Goal: Transaction & Acquisition: Purchase product/service

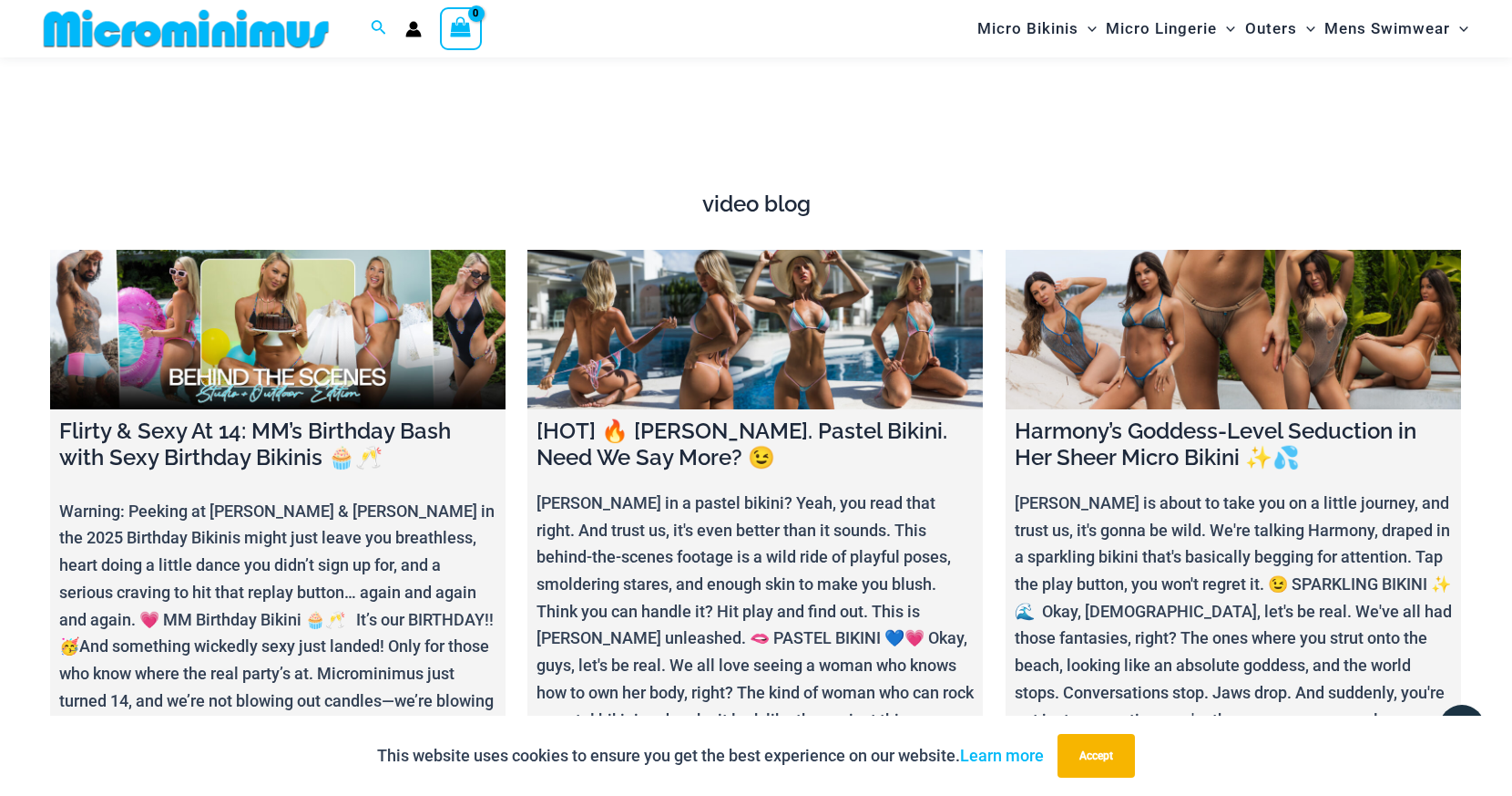
scroll to position [6154, 0]
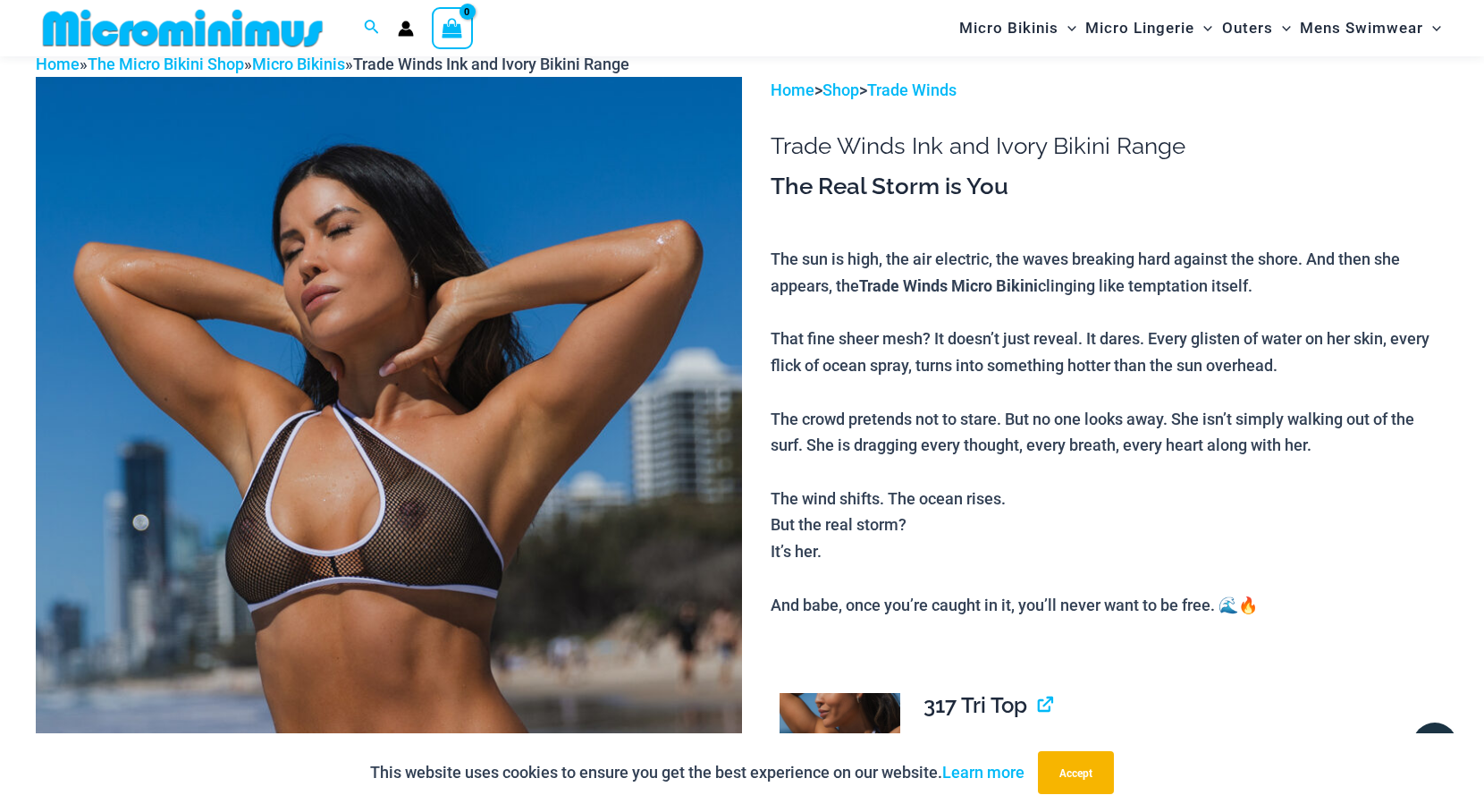
scroll to position [89, 0]
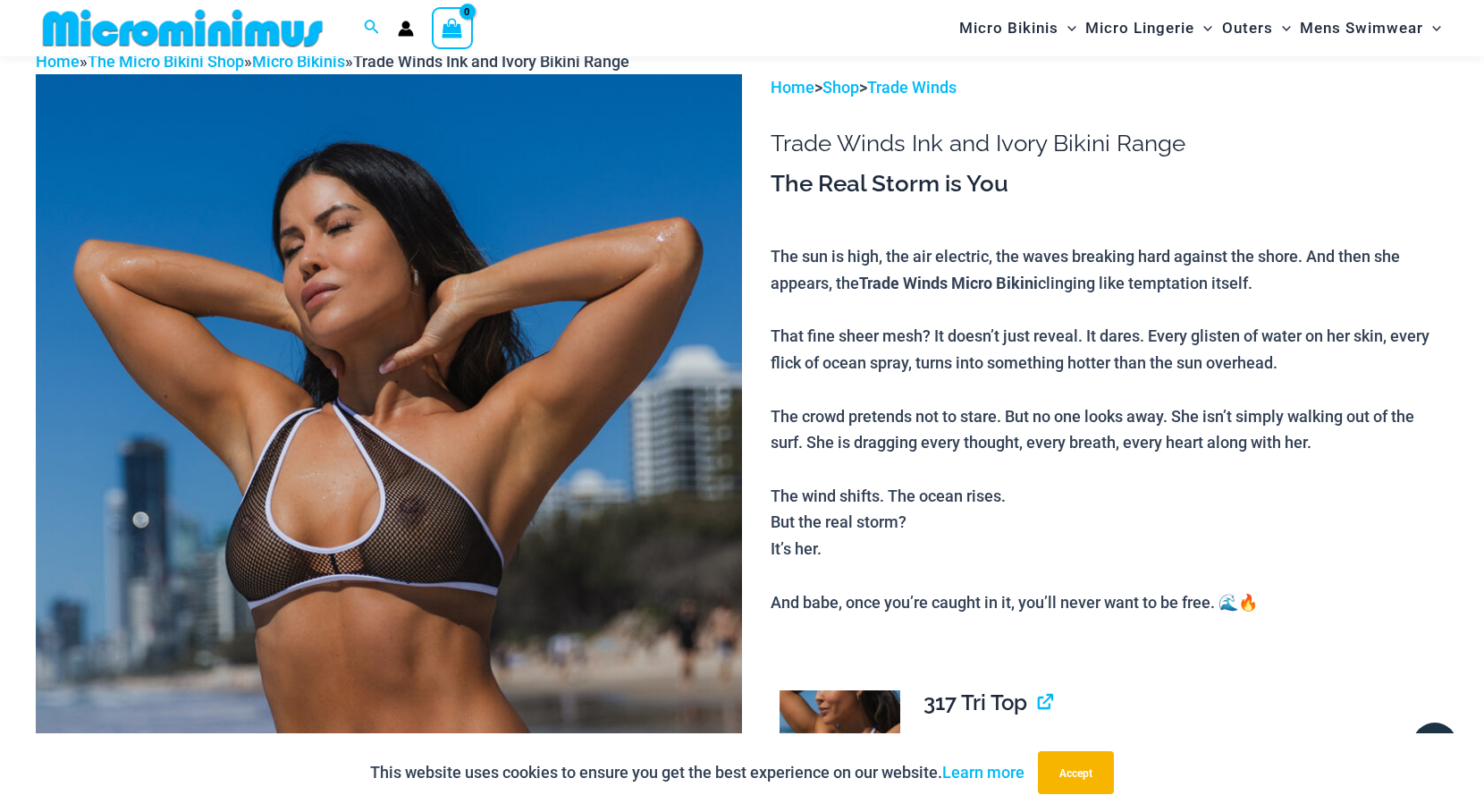
click at [690, 420] on img at bounding box center [389, 603] width 707 height 1059
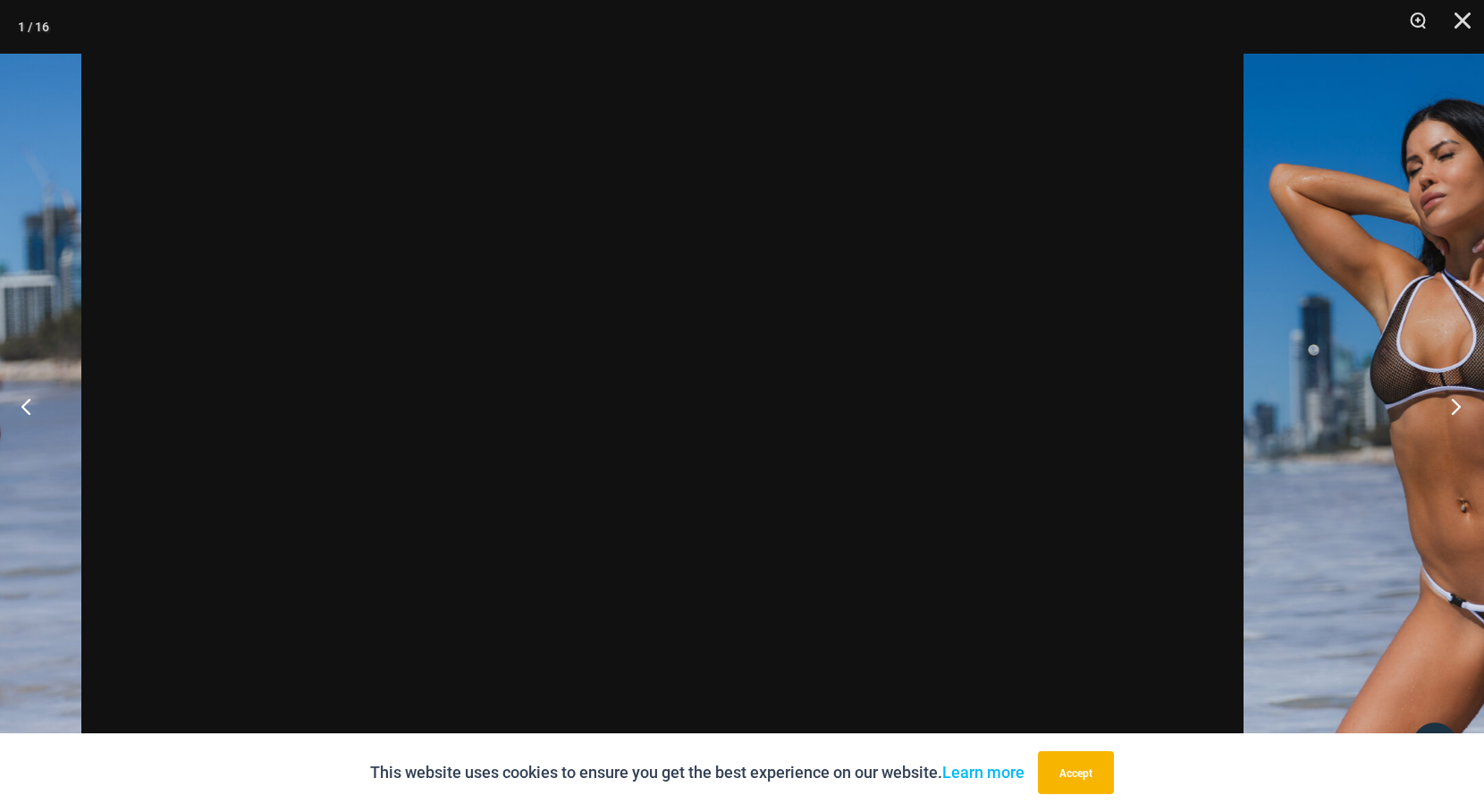
click at [1460, 406] on button "Next" at bounding box center [1450, 406] width 67 height 90
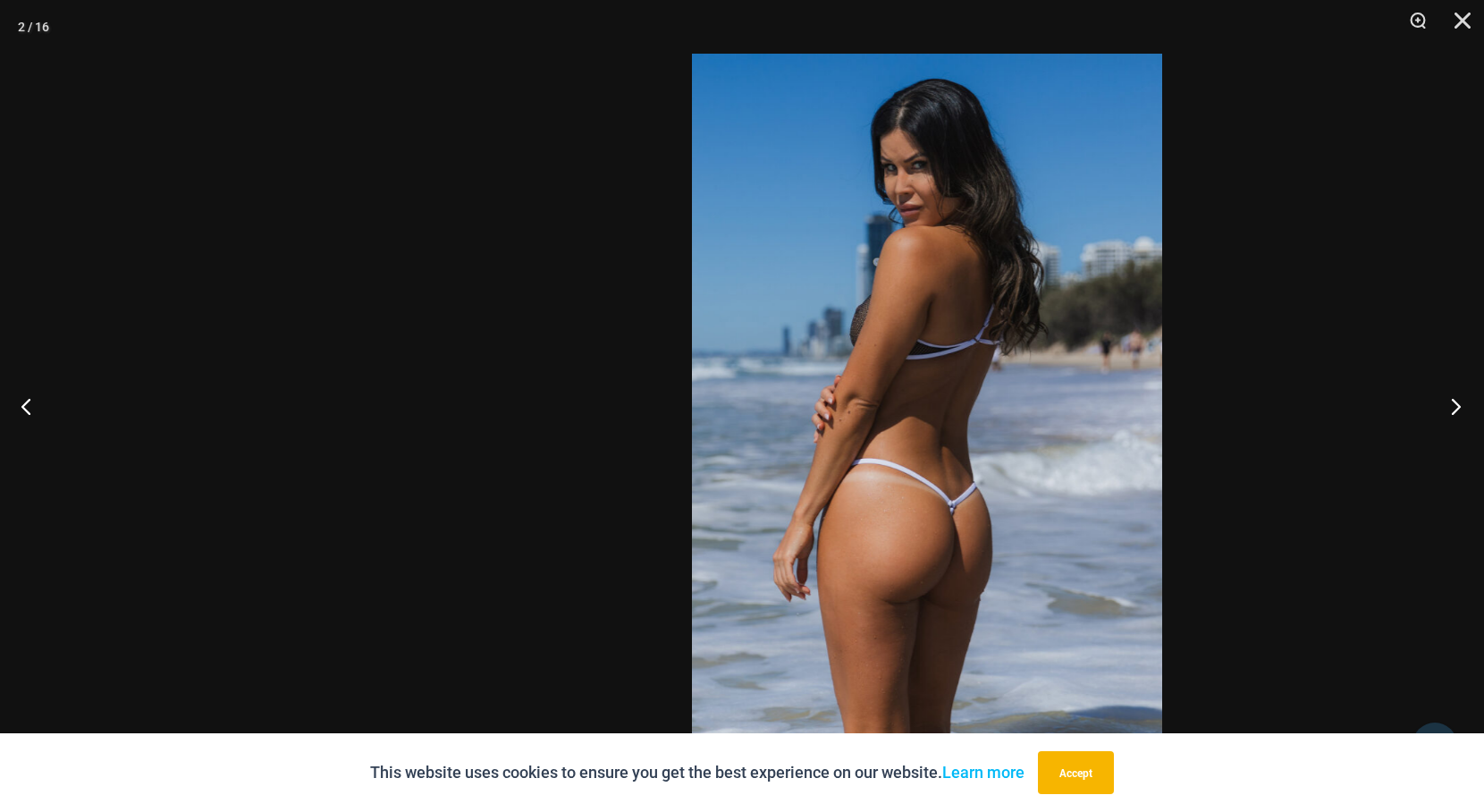
click at [1447, 405] on button "Next" at bounding box center [1450, 406] width 67 height 90
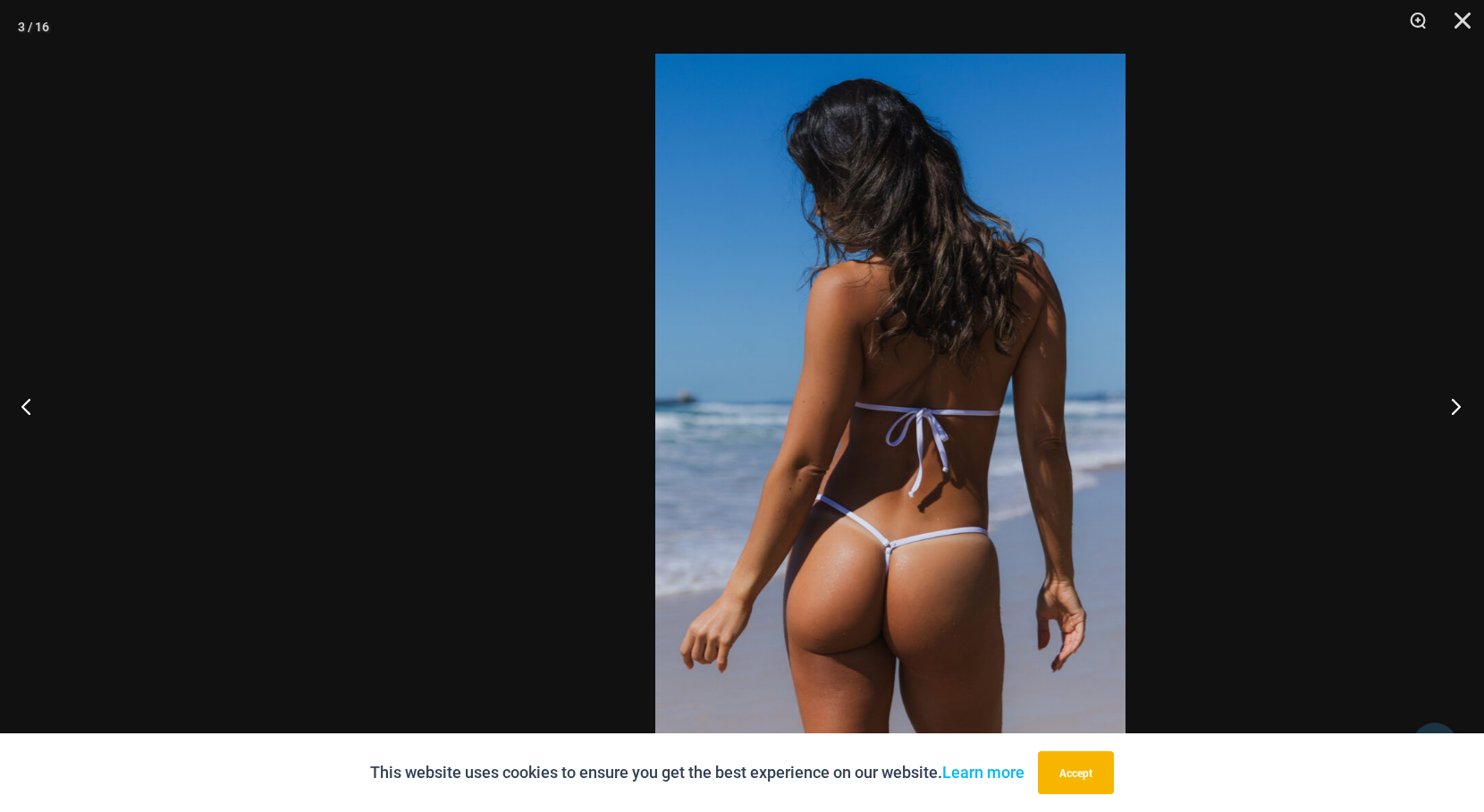
click at [1446, 412] on button "Next" at bounding box center [1450, 406] width 67 height 90
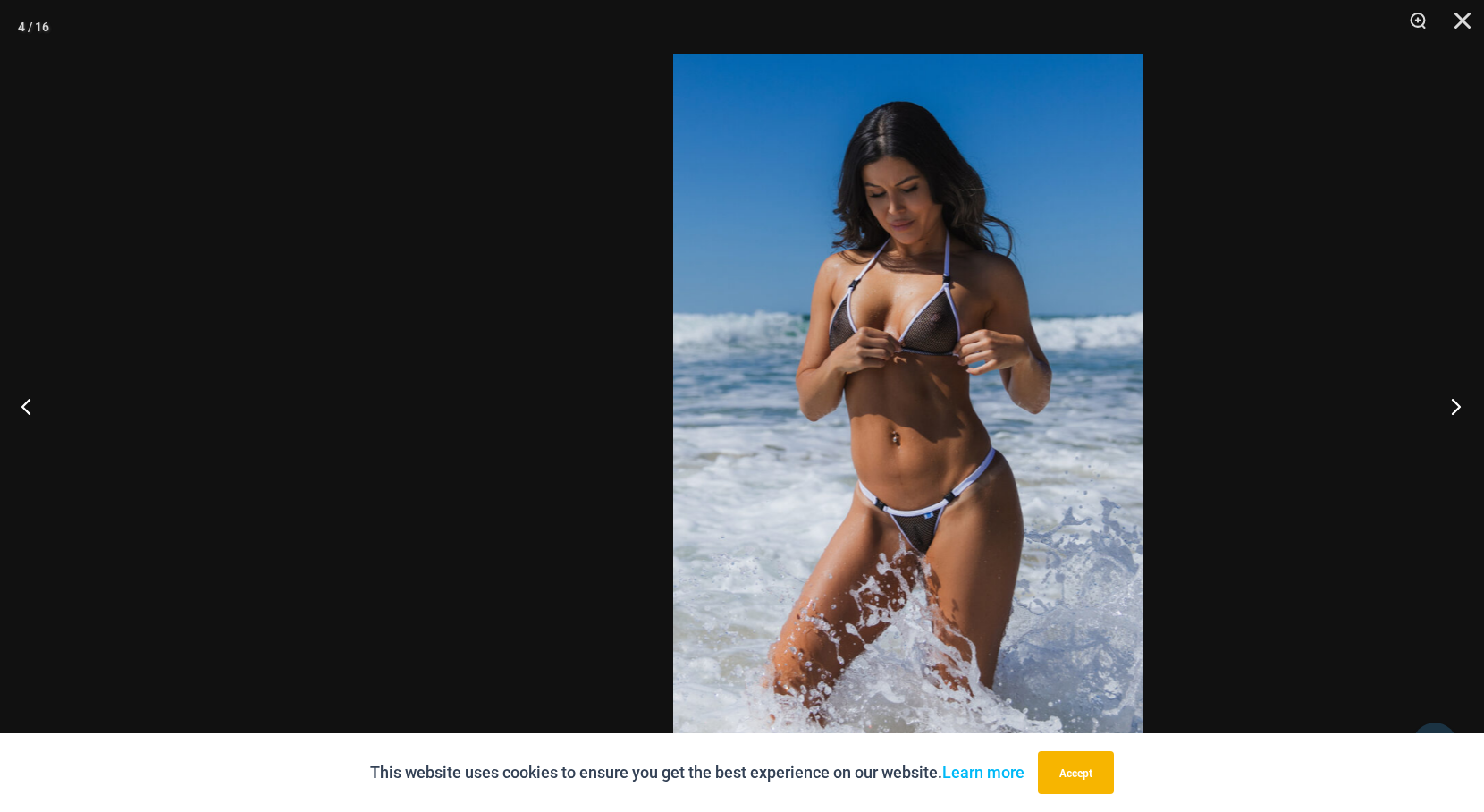
click at [1455, 417] on button "Next" at bounding box center [1450, 406] width 67 height 90
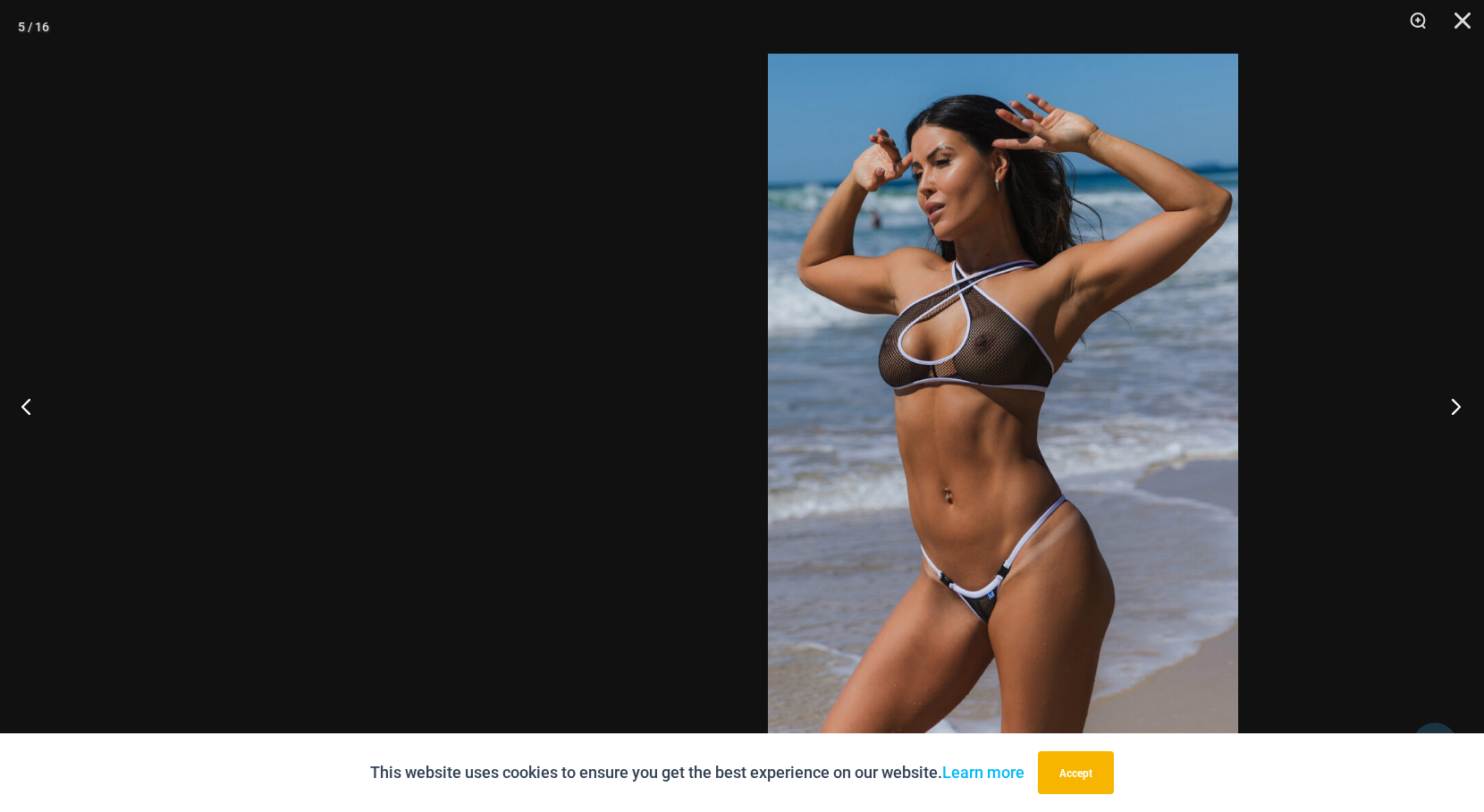
click at [1459, 405] on button "Next" at bounding box center [1450, 406] width 67 height 90
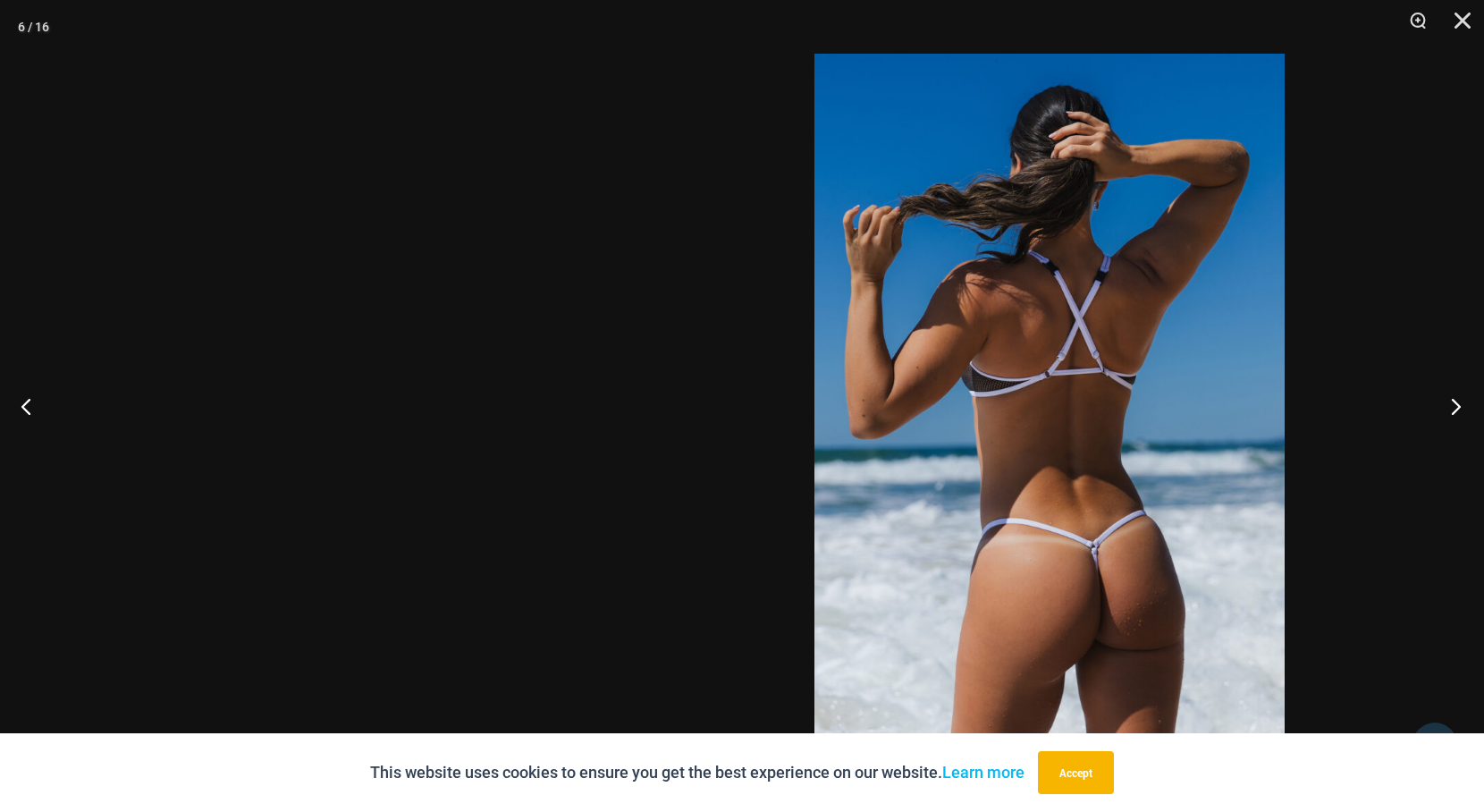
click at [1461, 406] on button "Next" at bounding box center [1450, 406] width 67 height 90
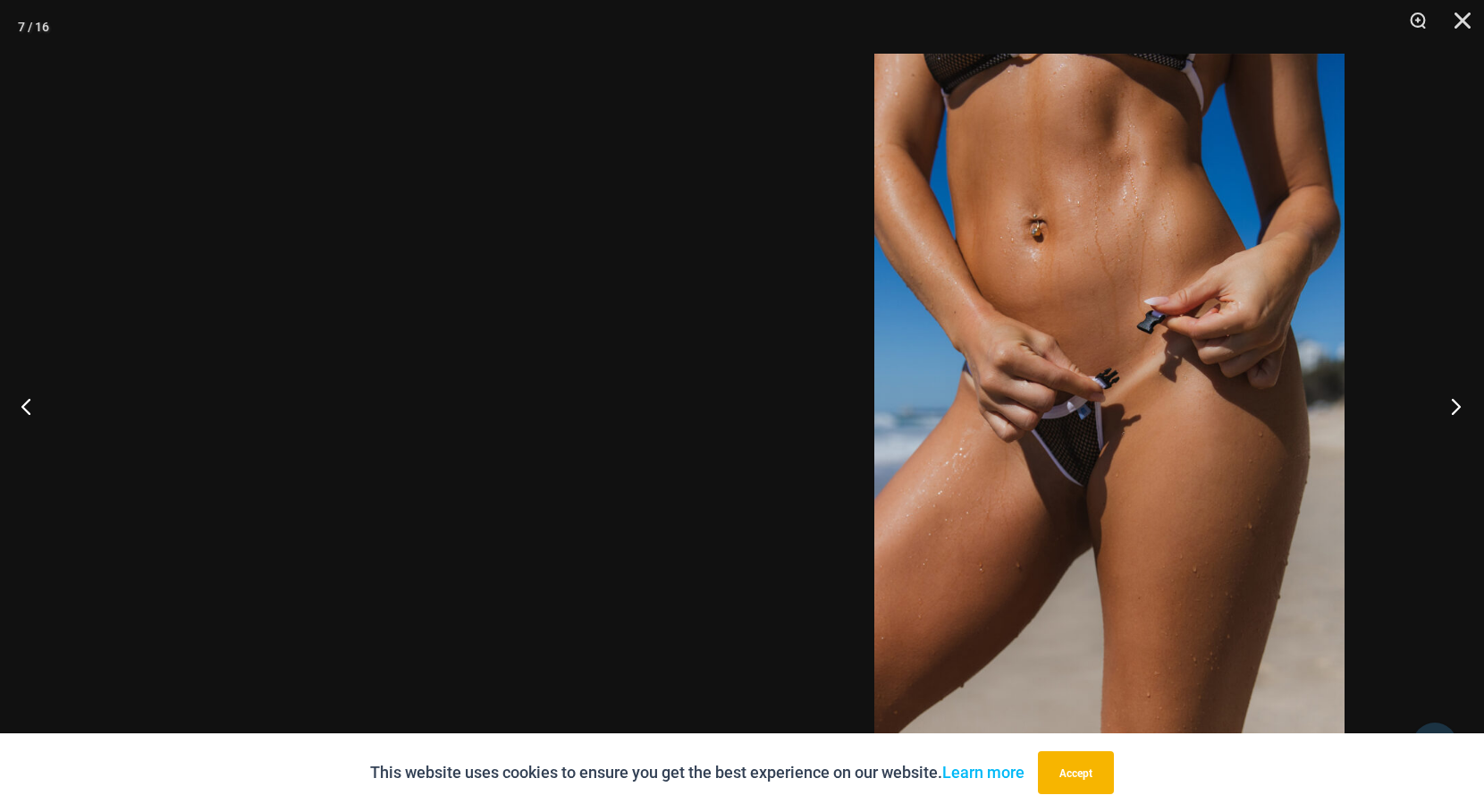
click at [1450, 407] on button "Next" at bounding box center [1450, 406] width 67 height 90
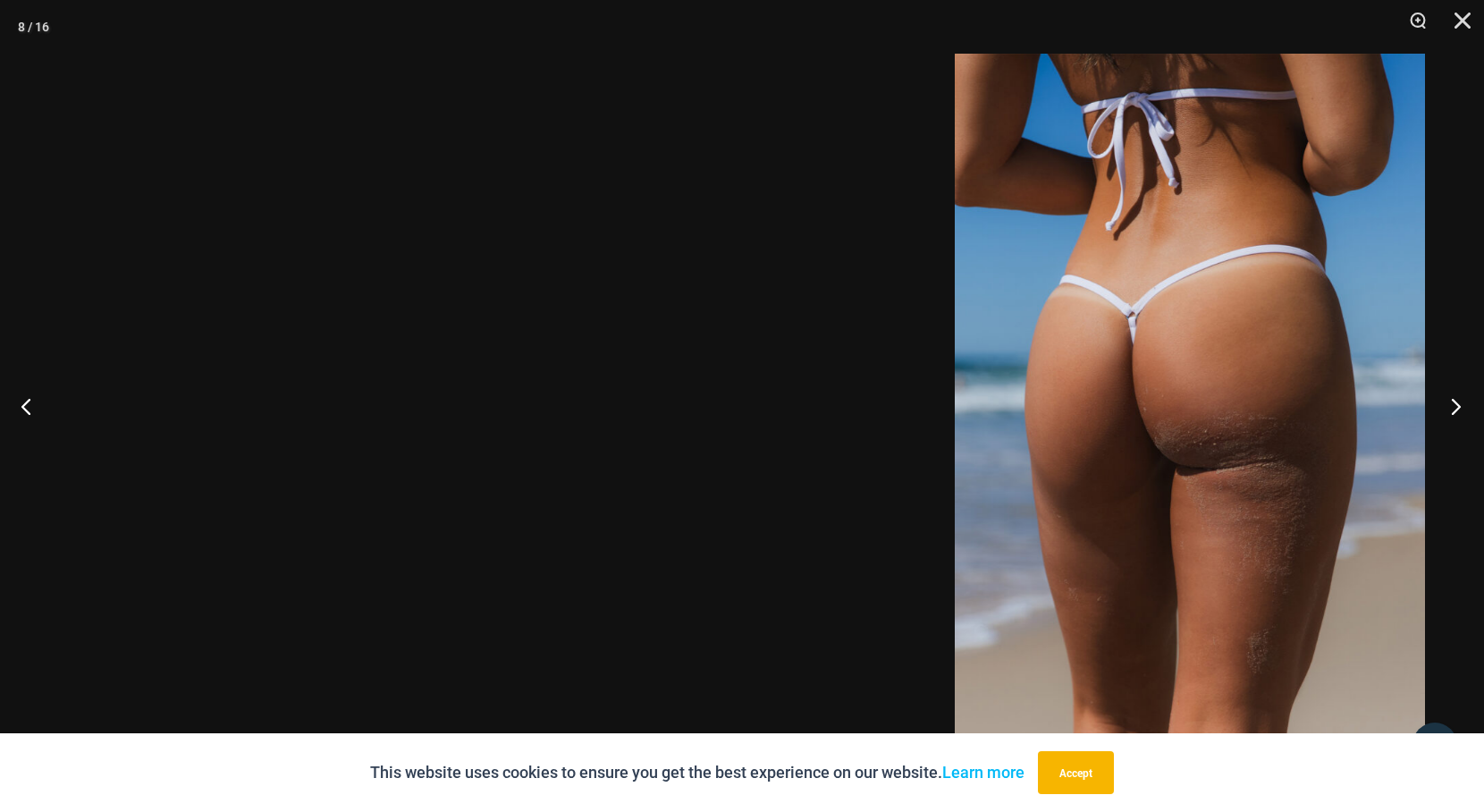
click at [1449, 409] on button "Next" at bounding box center [1450, 406] width 67 height 90
